Goal: Task Accomplishment & Management: Use online tool/utility

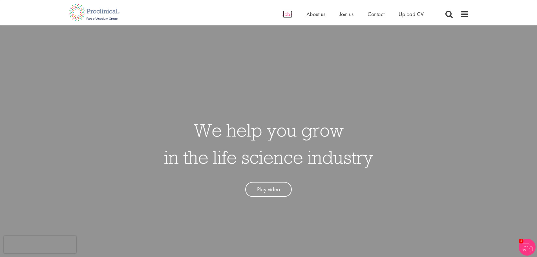
click at [288, 15] on span "Jobs" at bounding box center [288, 13] width 10 height 7
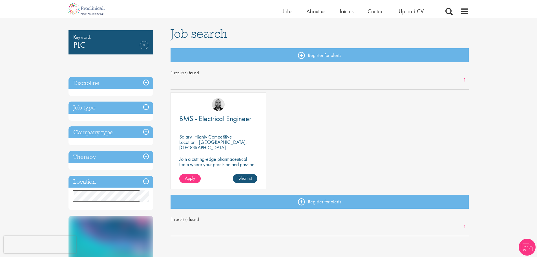
scroll to position [33, 0]
click at [221, 116] on span "BMS - Electrical Engineer" at bounding box center [215, 118] width 72 height 10
